Goal: Transaction & Acquisition: Purchase product/service

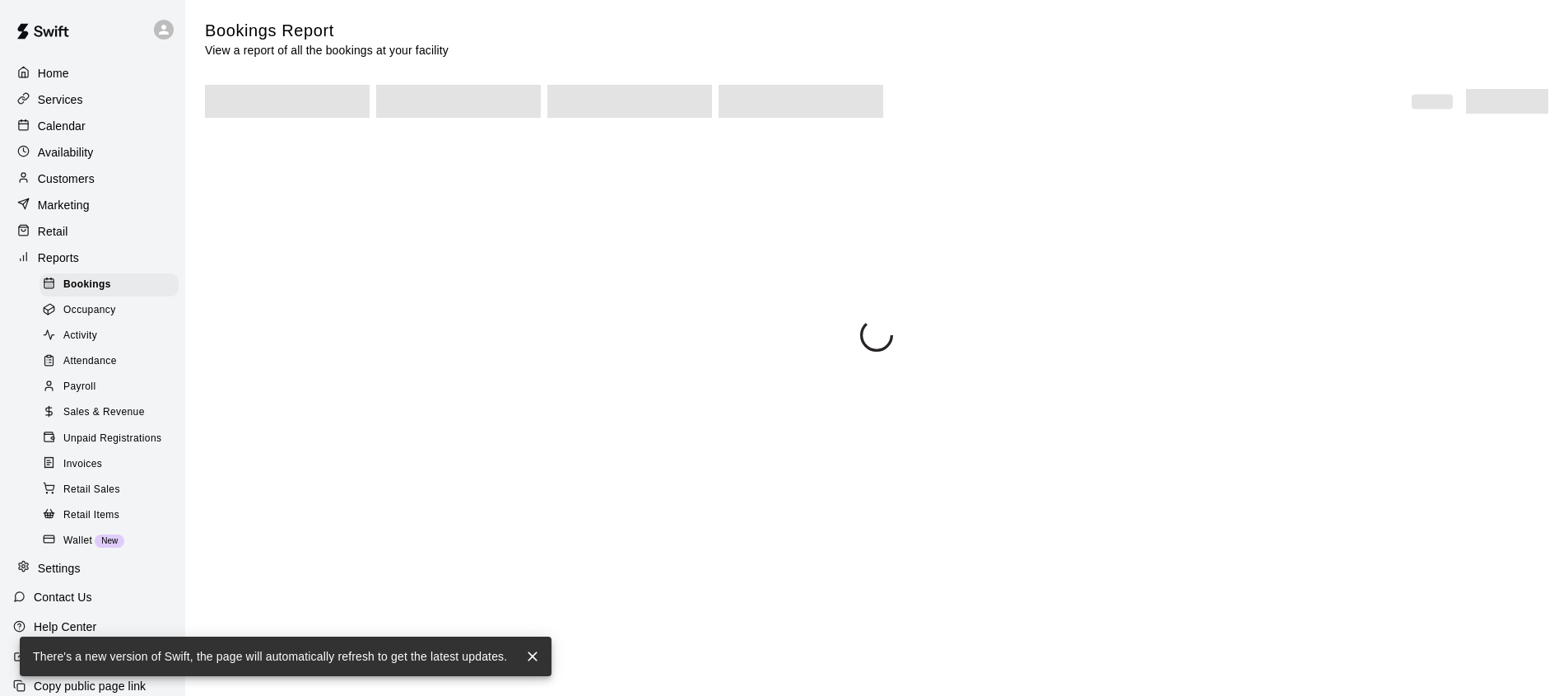
click at [39, 230] on p "Retail" at bounding box center [53, 231] width 31 height 16
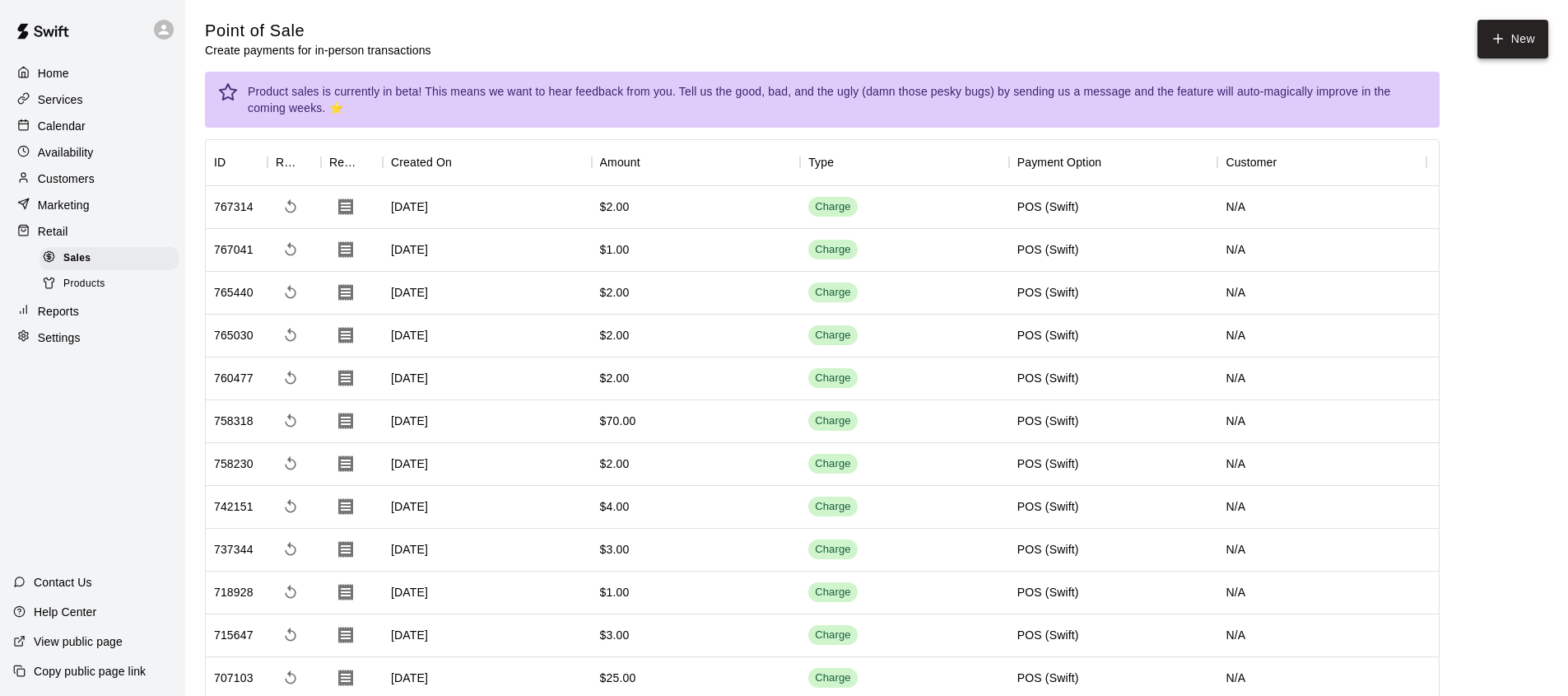
click at [1515, 44] on button "New" at bounding box center [1513, 39] width 71 height 39
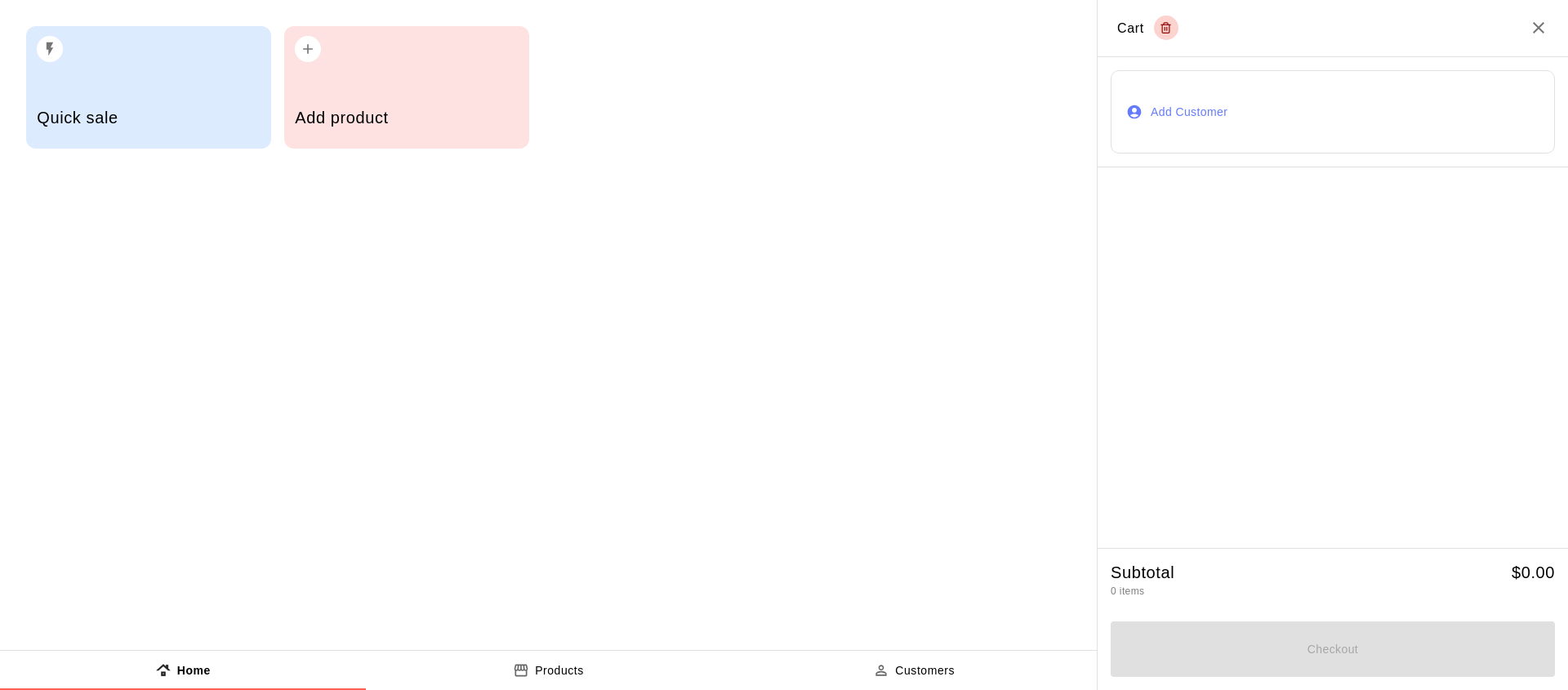
click at [154, 135] on div "Quick sale" at bounding box center [147, 119] width 222 height 58
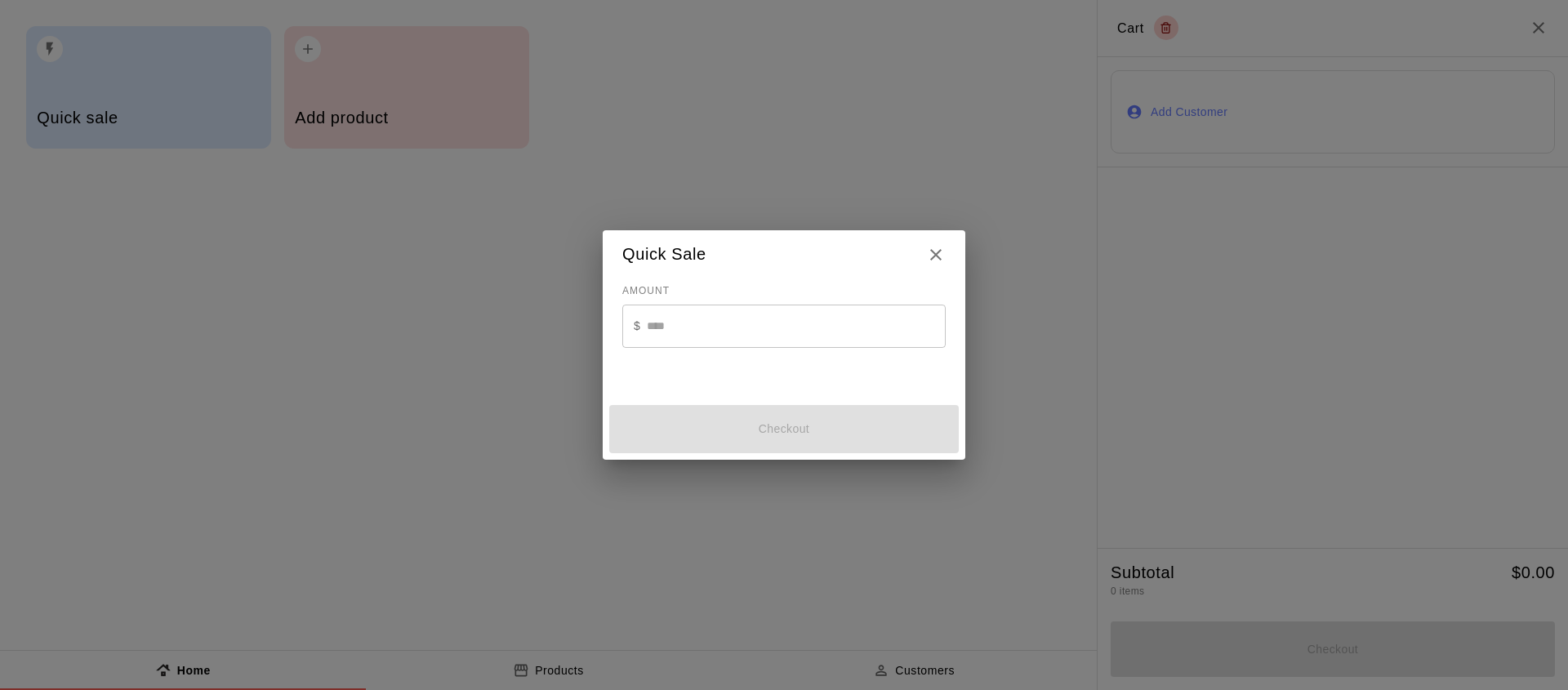
click at [756, 319] on input "text" at bounding box center [795, 325] width 299 height 43
type input "*"
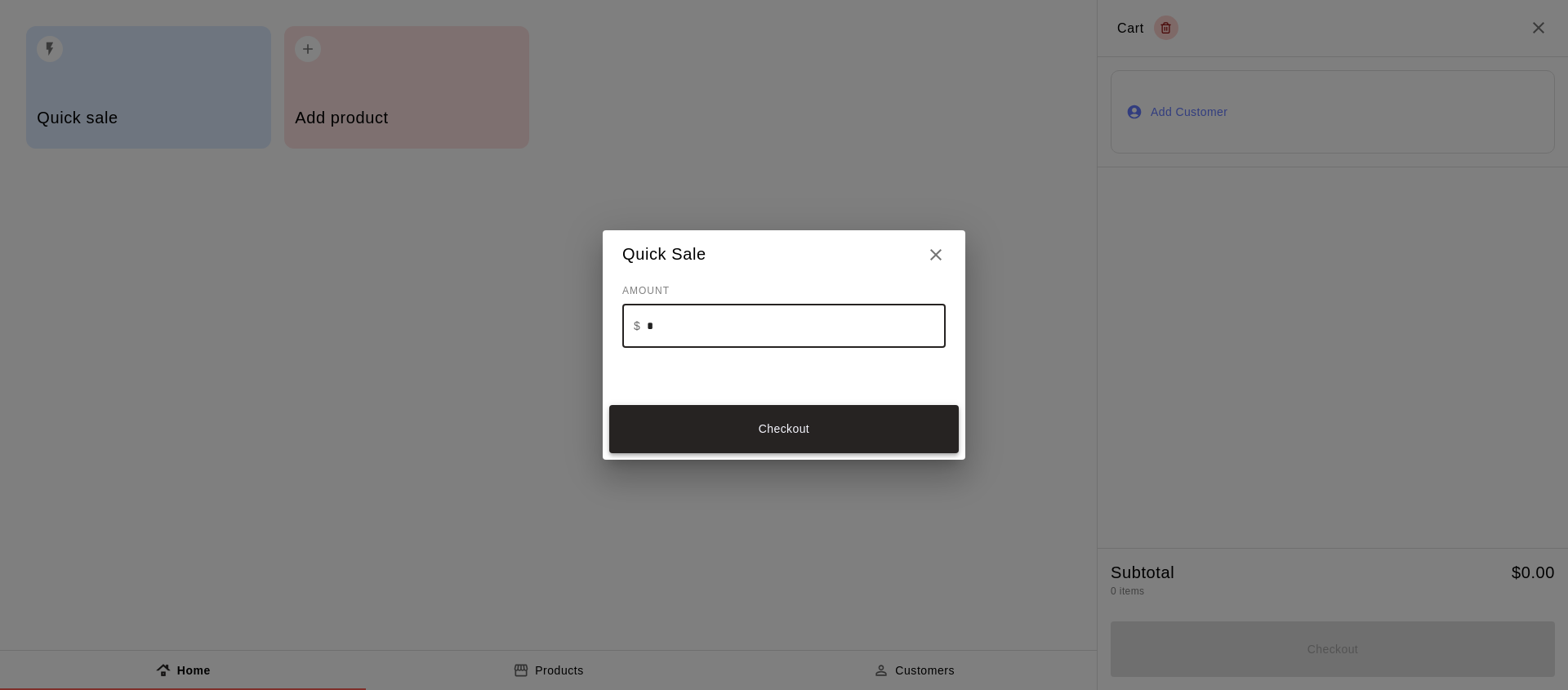
click at [830, 418] on button "Checkout" at bounding box center [784, 429] width 350 height 48
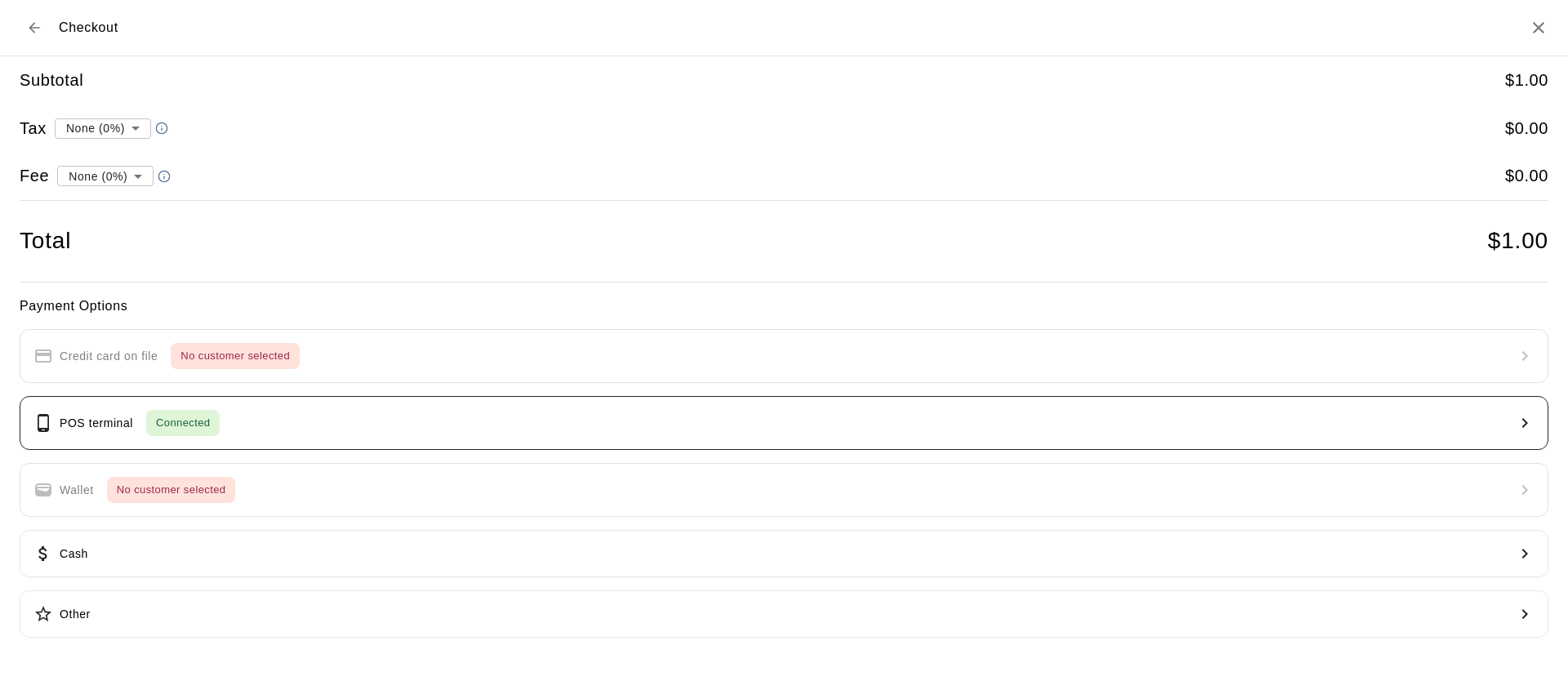
click at [783, 418] on button "POS terminal Connected" at bounding box center [784, 423] width 1529 height 53
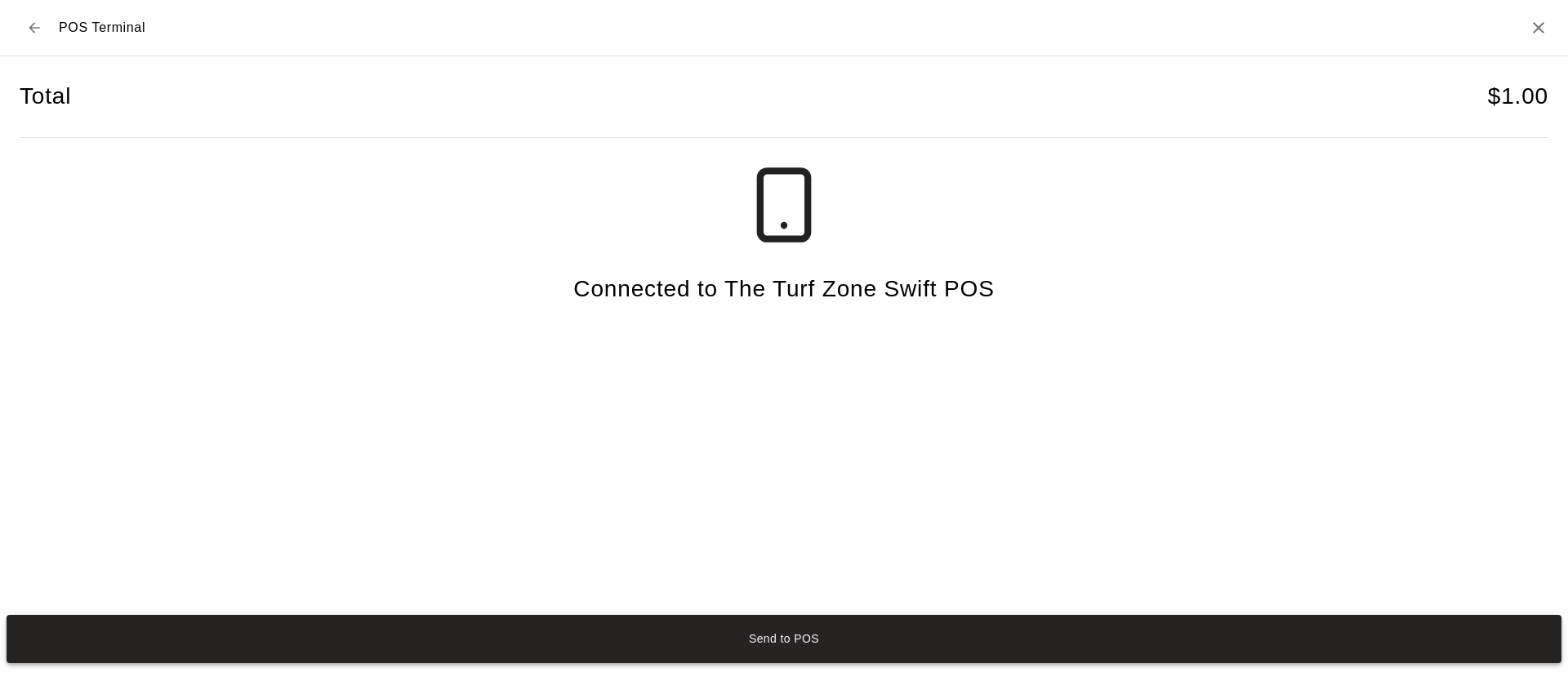
click at [820, 642] on button "Send to POS" at bounding box center [784, 638] width 1555 height 48
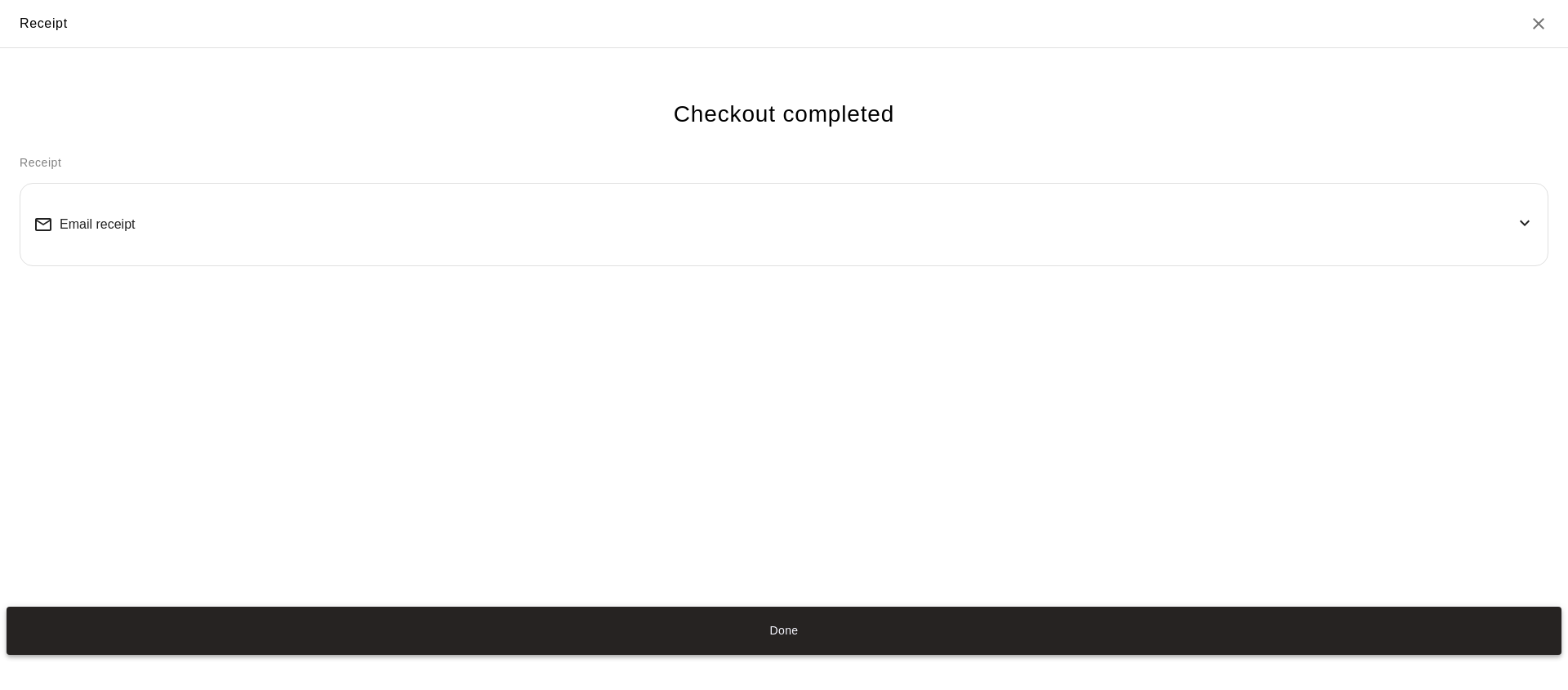
click at [731, 622] on button "Done" at bounding box center [784, 630] width 1555 height 48
click at [799, 612] on button "Done" at bounding box center [784, 630] width 1555 height 48
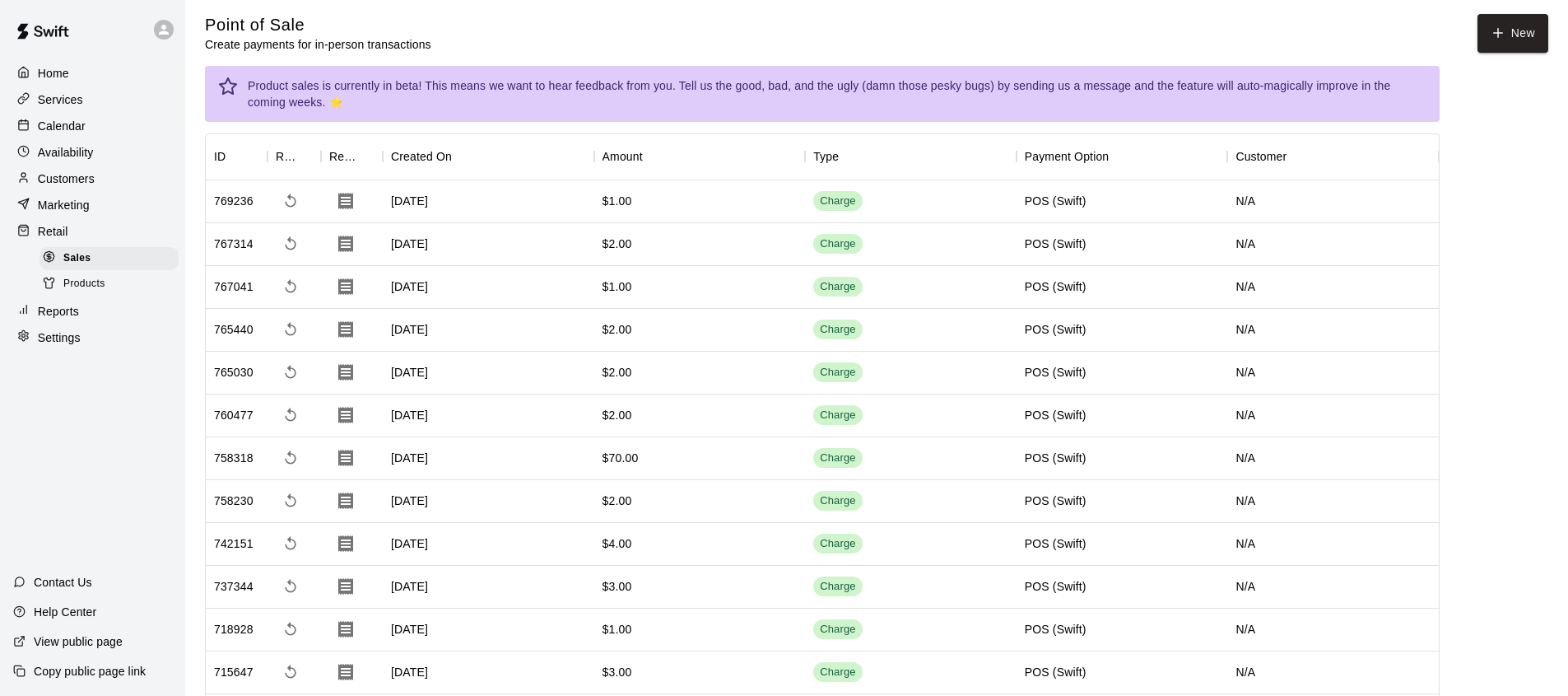
scroll to position [32, 0]
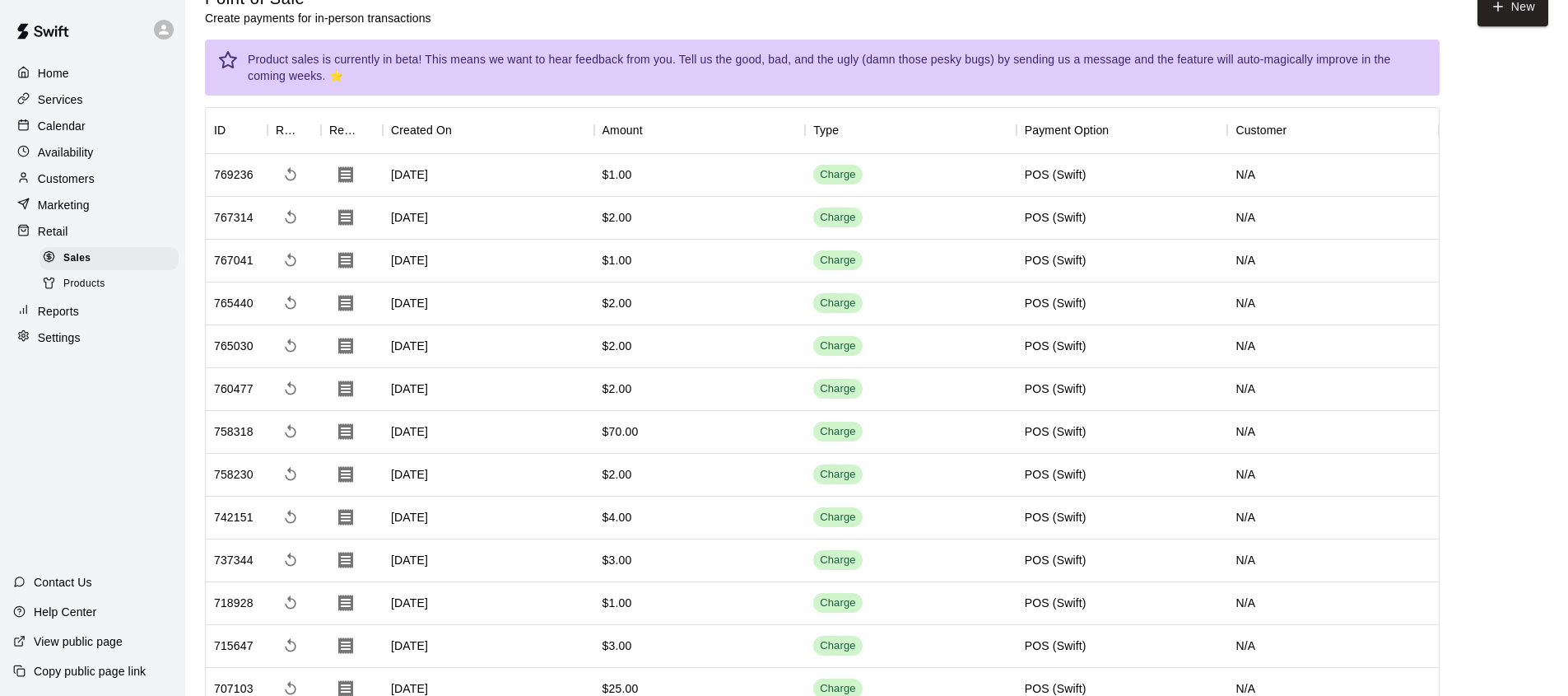
click at [26, 122] on line at bounding box center [26, 120] width 0 height 3
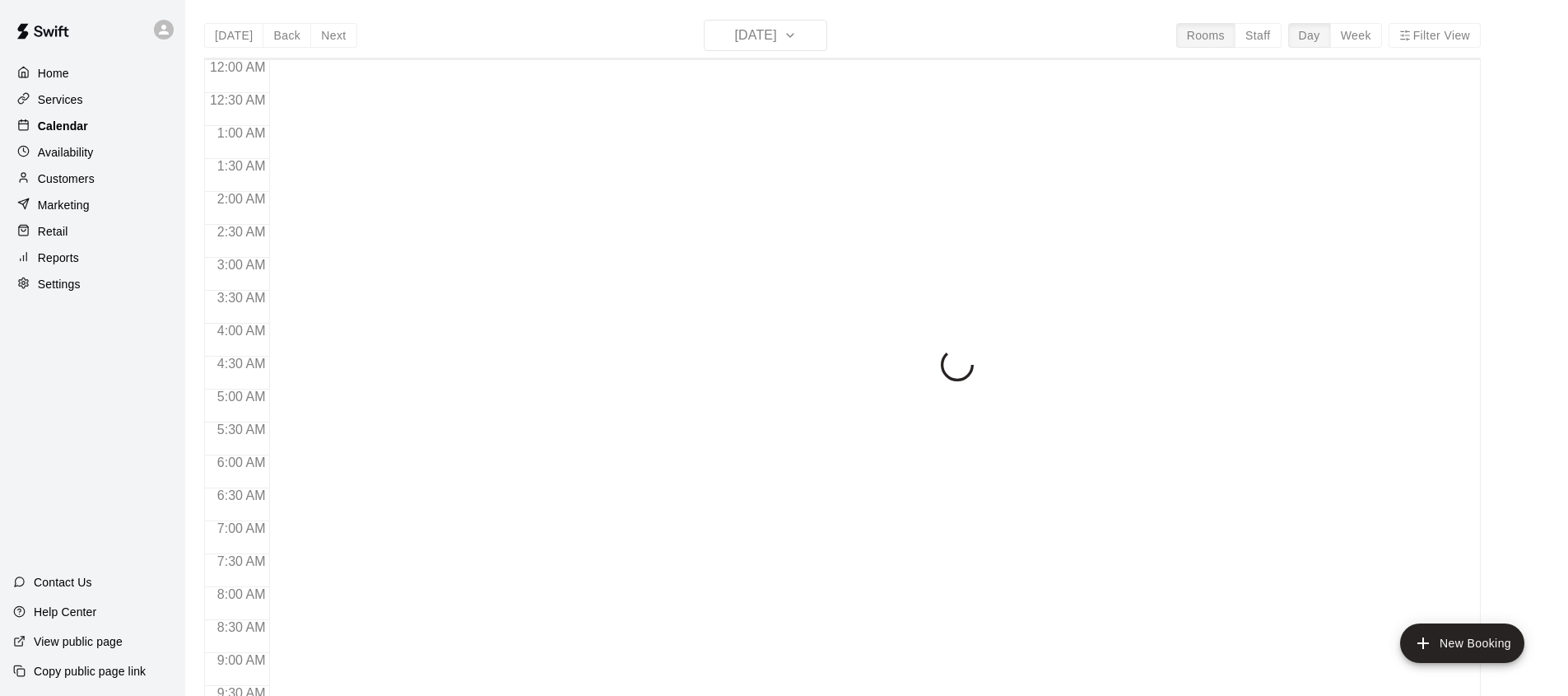
scroll to position [926, 0]
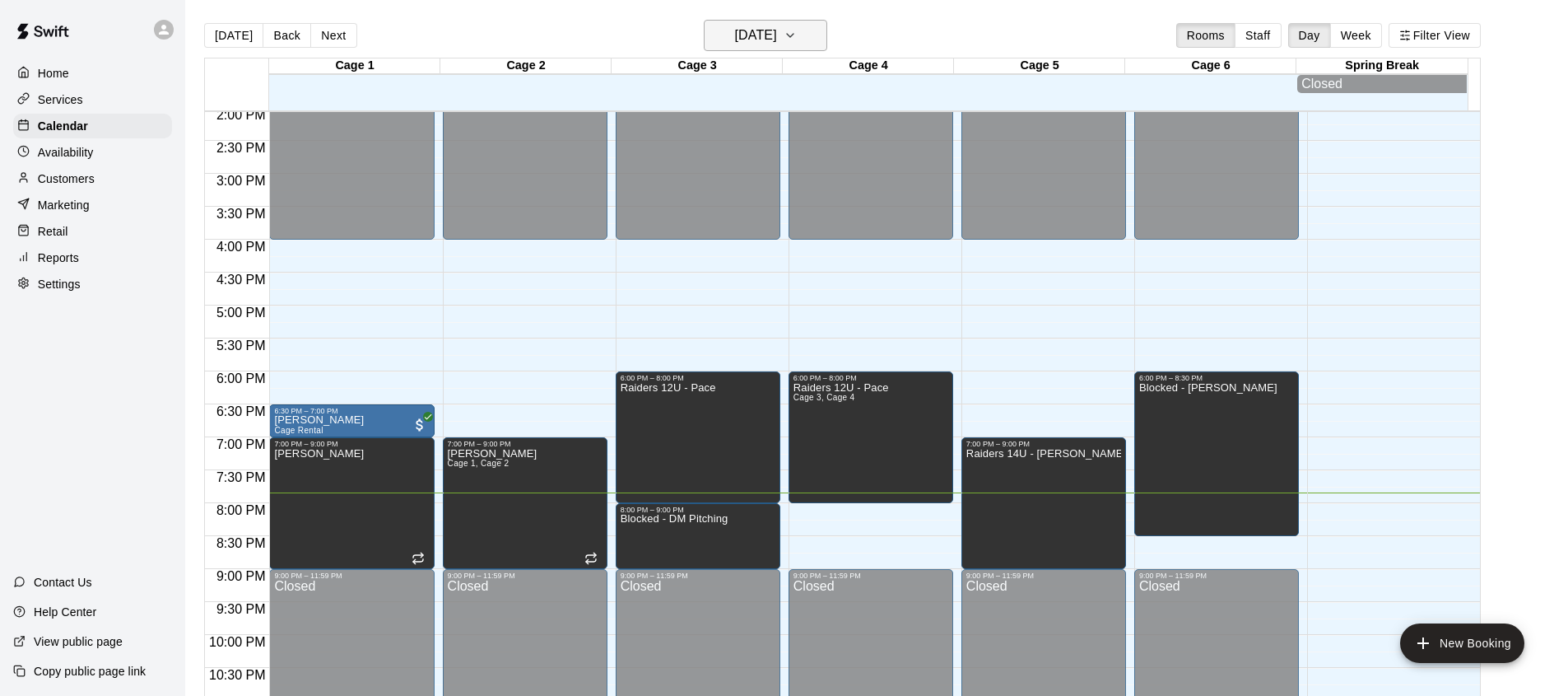
click at [786, 48] on button "Thursday Aug 21" at bounding box center [765, 36] width 123 height 31
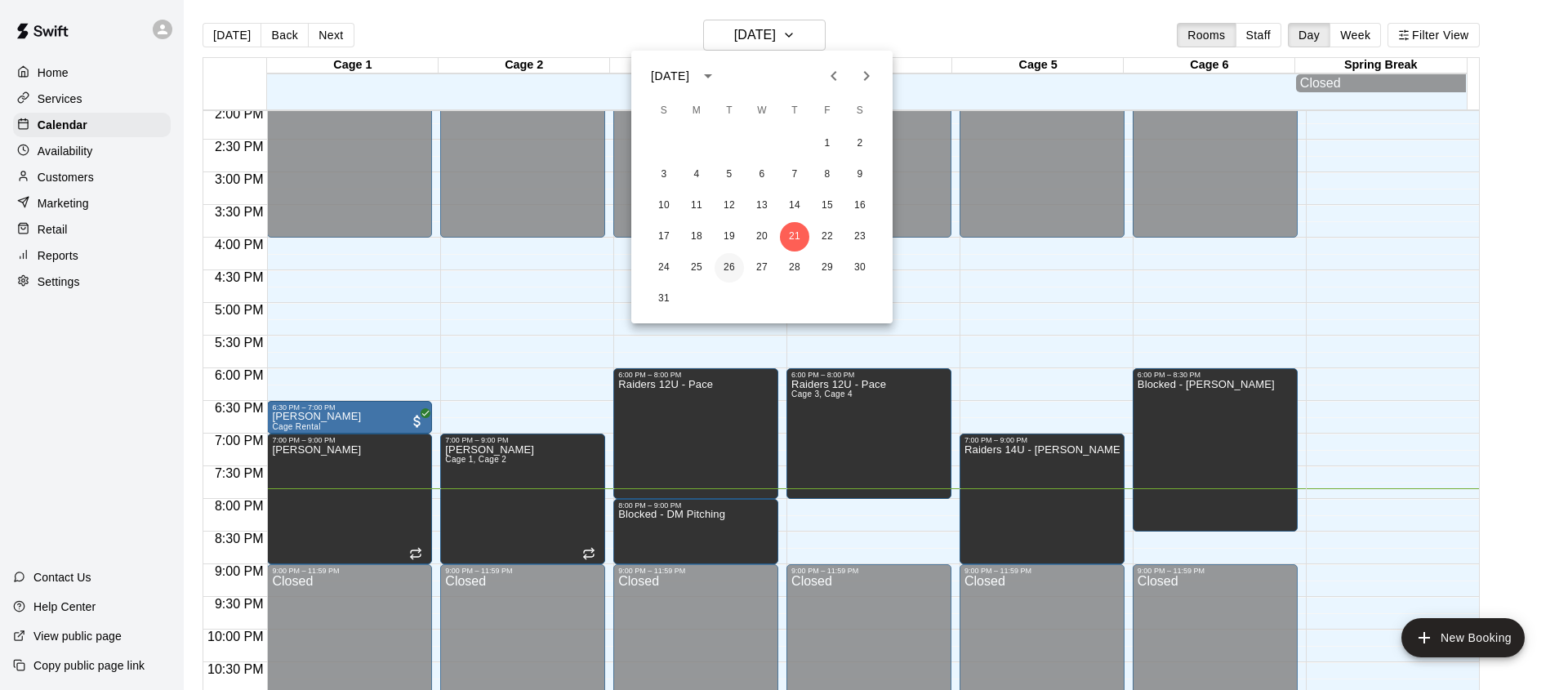
click at [731, 268] on button "26" at bounding box center [729, 267] width 30 height 30
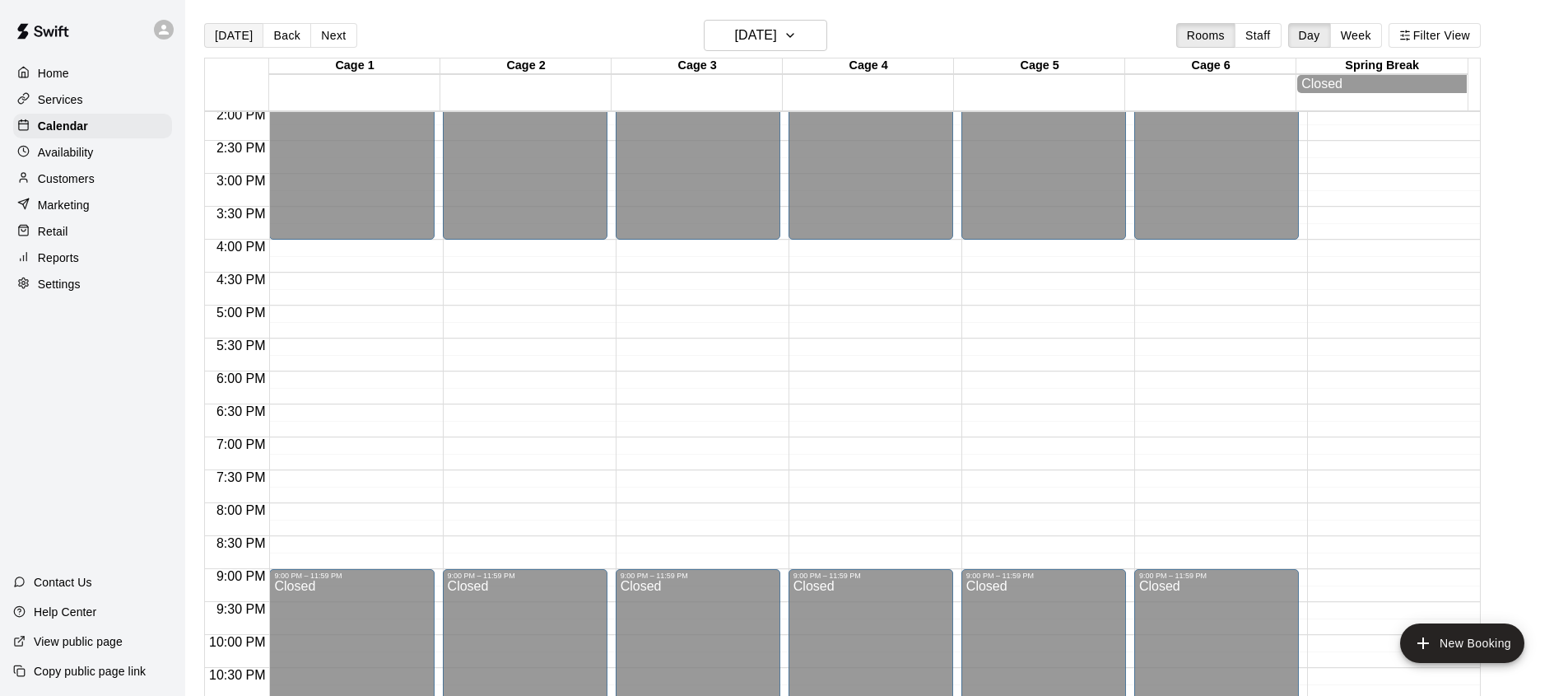
click at [206, 40] on button "Today" at bounding box center [234, 36] width 60 height 25
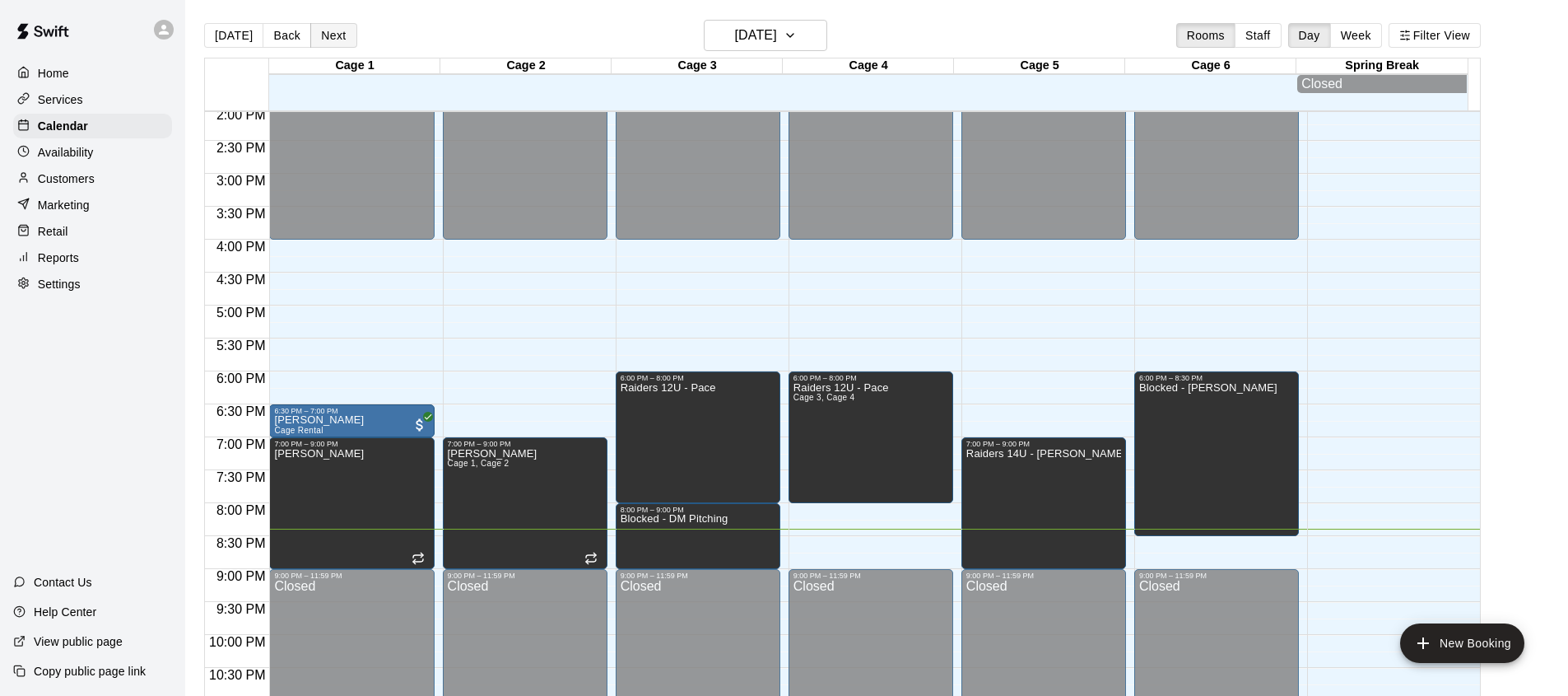
click at [330, 40] on button "Next" at bounding box center [333, 36] width 46 height 25
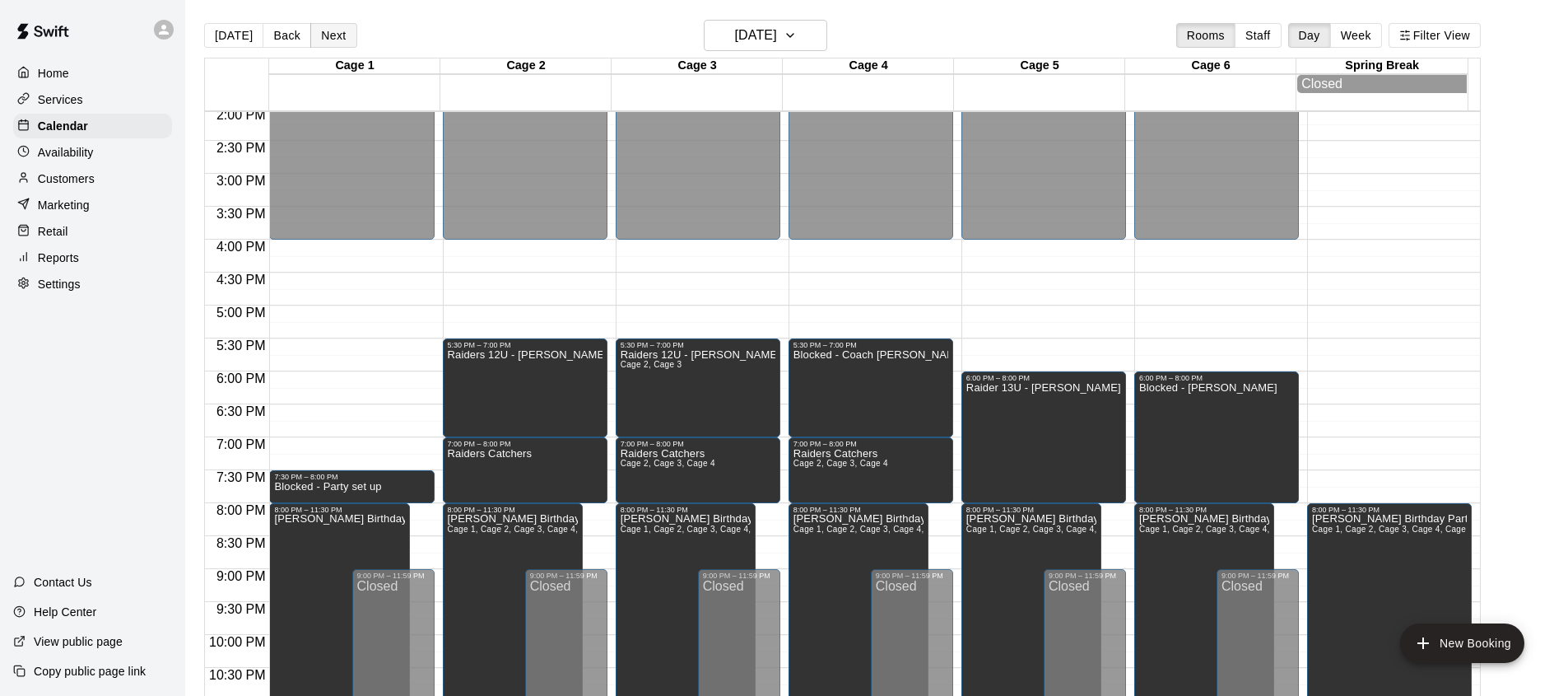
click at [323, 39] on button "Next" at bounding box center [333, 36] width 46 height 25
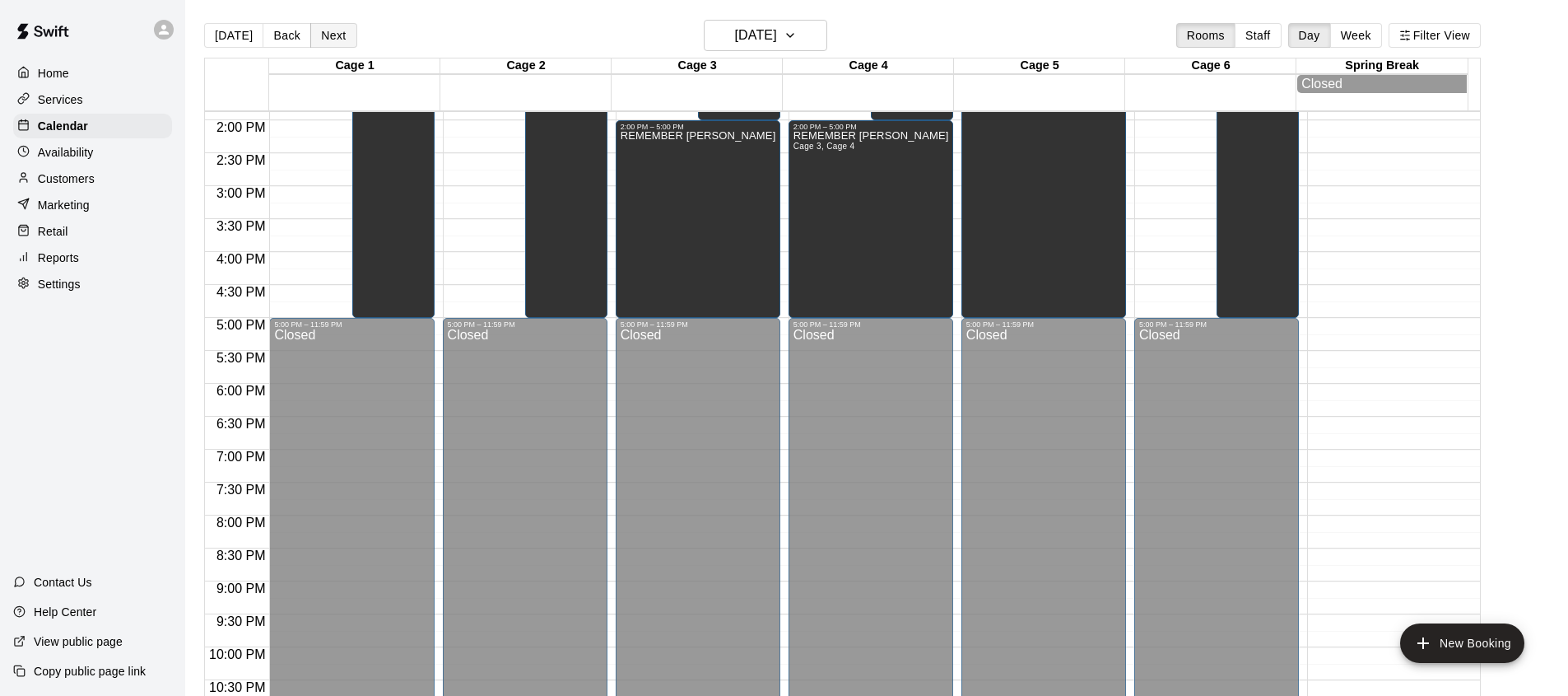
scroll to position [915, 0]
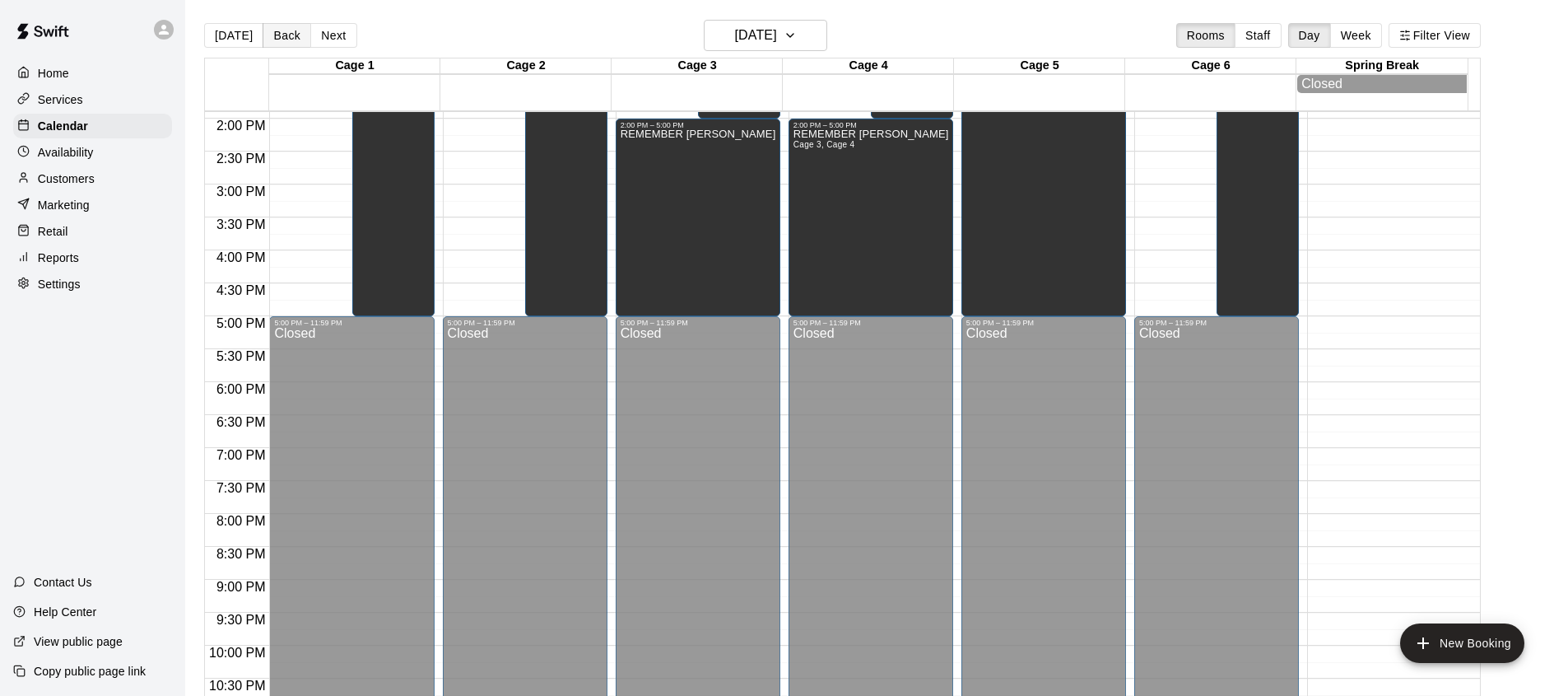
click at [292, 40] on button "Back" at bounding box center [287, 36] width 48 height 25
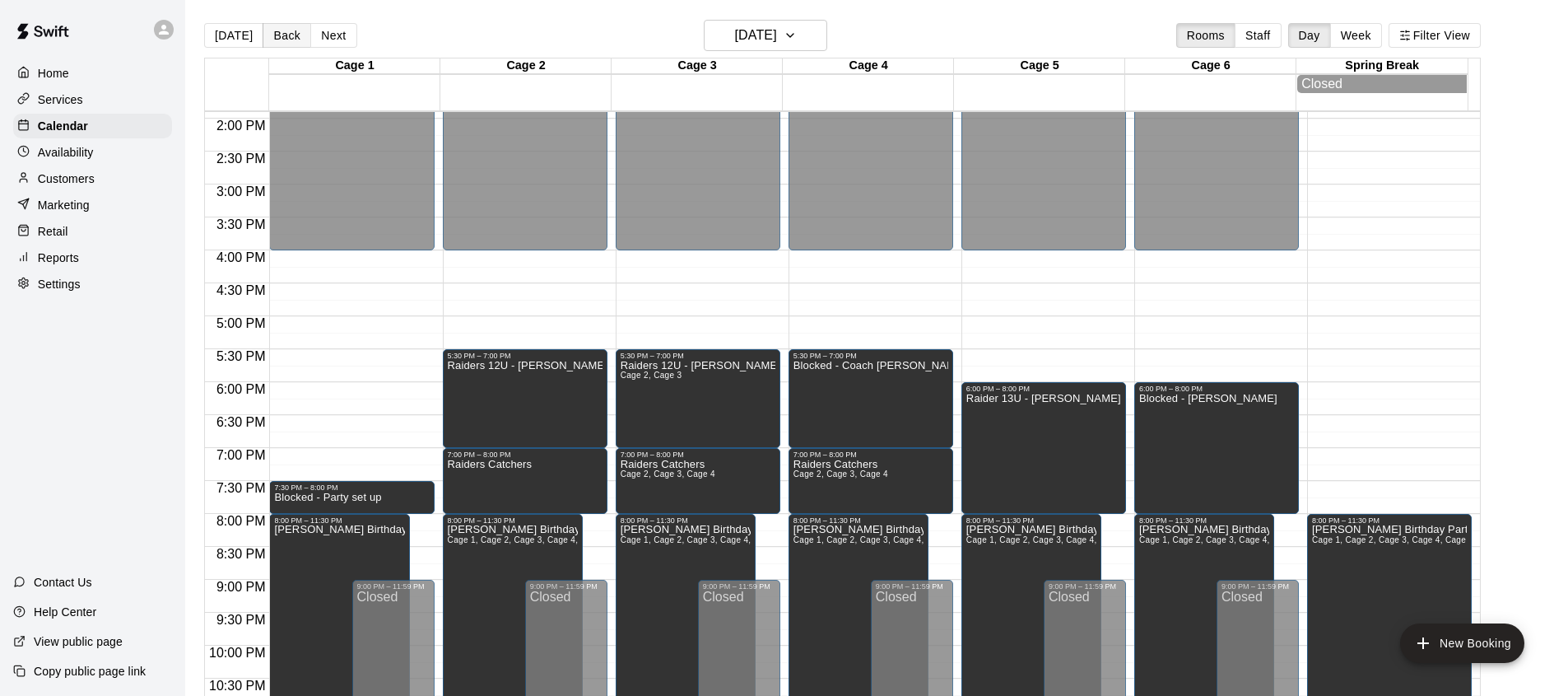
scroll to position [982, 0]
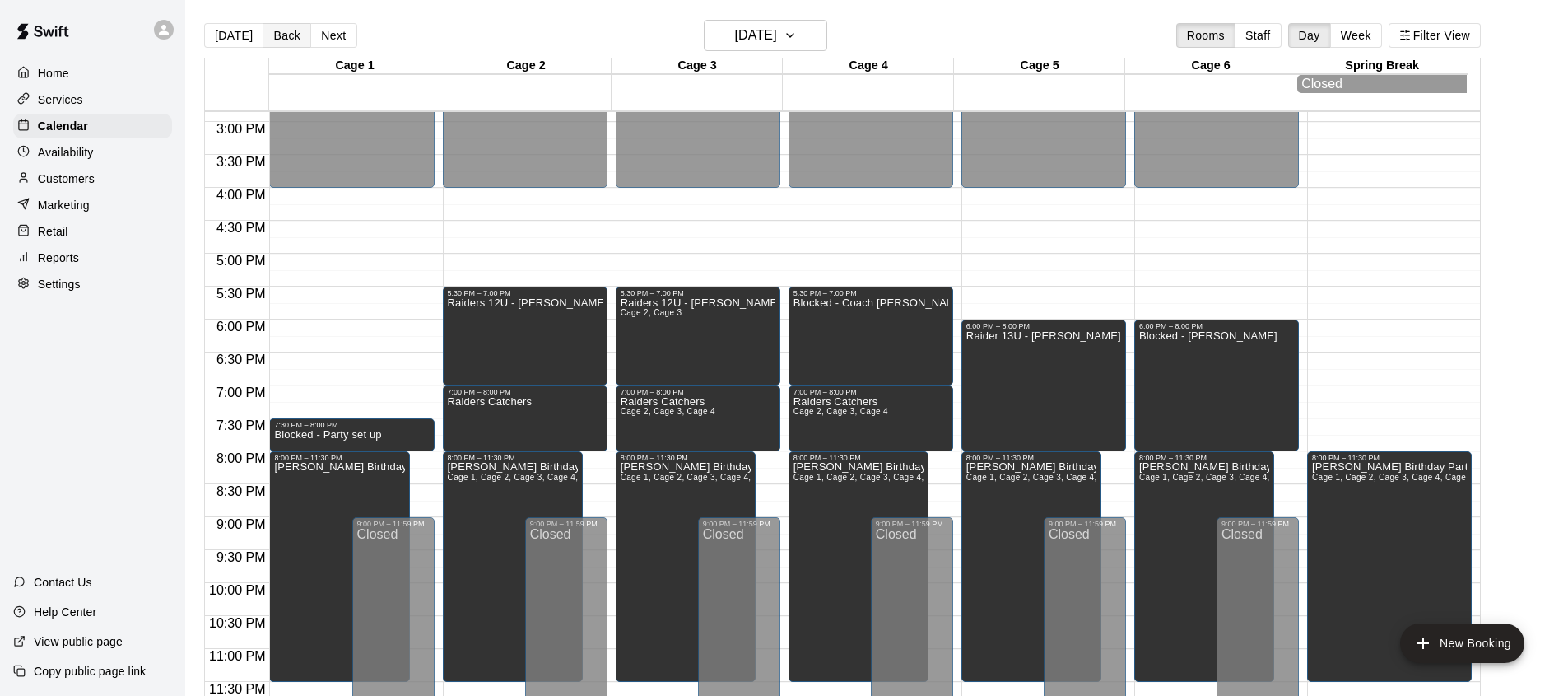
click at [281, 39] on button "Back" at bounding box center [287, 36] width 48 height 25
